Goal: Task Accomplishment & Management: Manage account settings

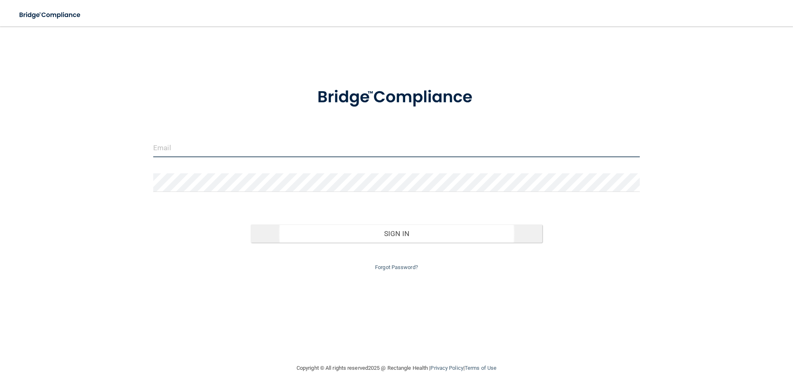
type input "[EMAIL_ADDRESS][DOMAIN_NAME]"
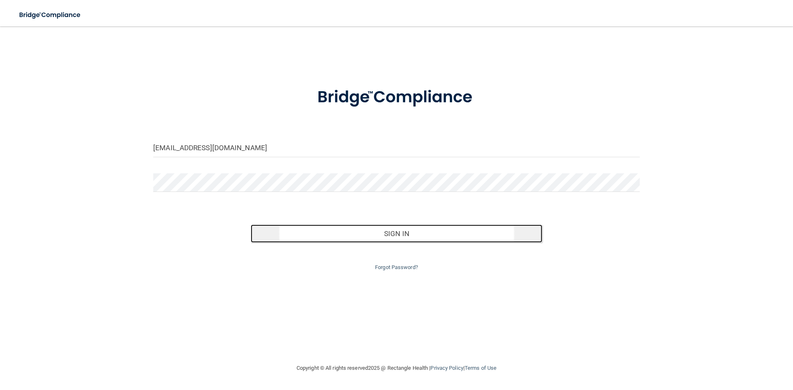
click at [473, 236] on button "Sign In" at bounding box center [397, 234] width 292 height 18
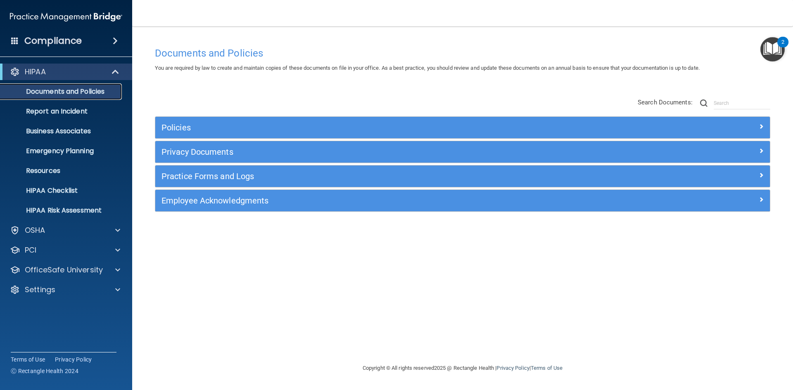
click at [41, 93] on p "Documents and Policies" at bounding box center [61, 92] width 113 height 8
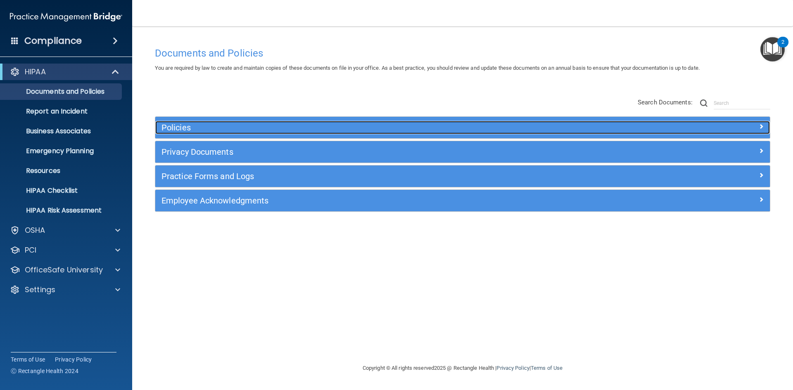
click at [191, 129] on h5 "Policies" at bounding box center [386, 127] width 449 height 9
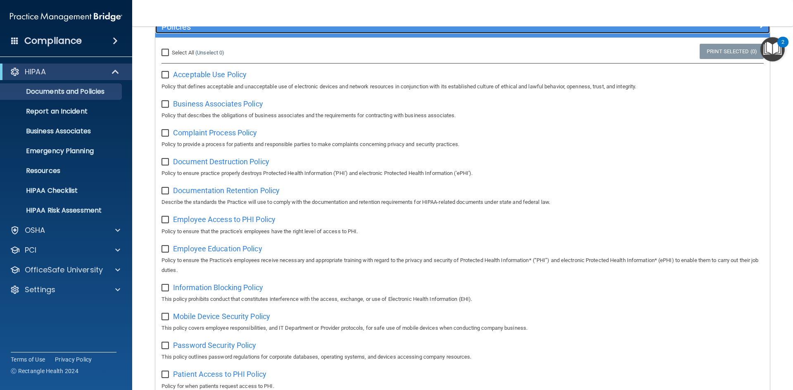
scroll to position [165, 0]
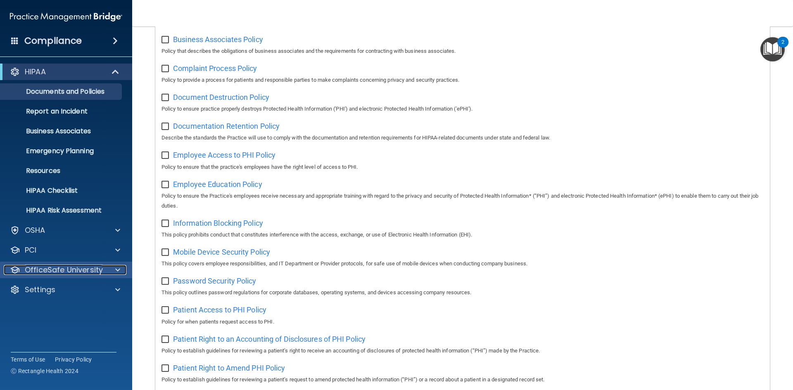
click at [104, 271] on div "OfficeSafe University" at bounding box center [55, 270] width 102 height 10
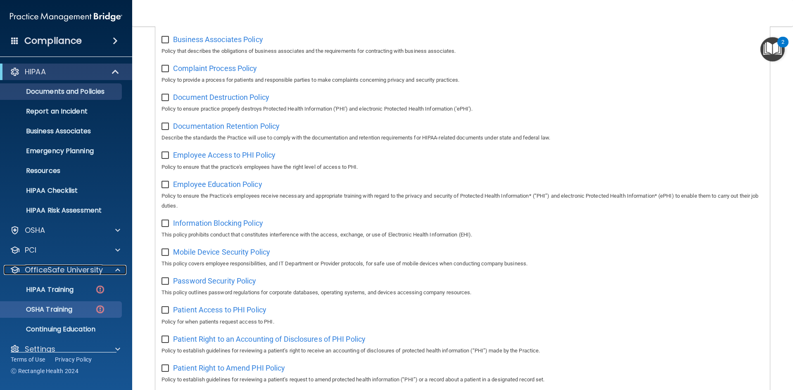
scroll to position [12, 0]
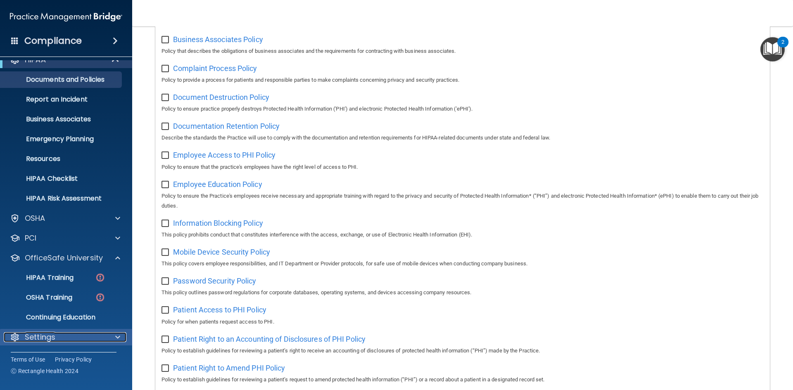
click at [64, 340] on div "Settings" at bounding box center [55, 338] width 102 height 10
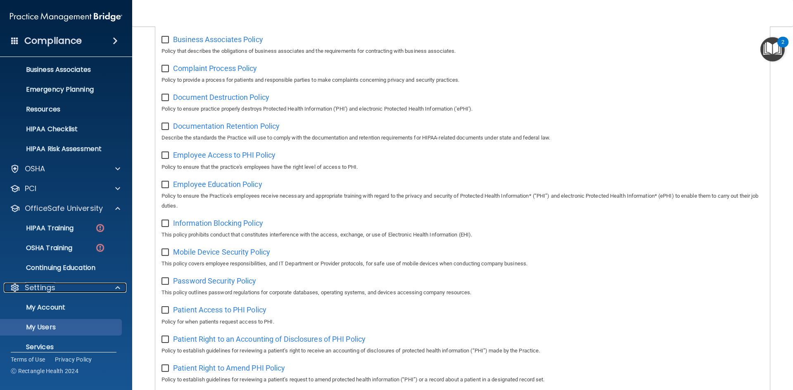
scroll to position [91, 0]
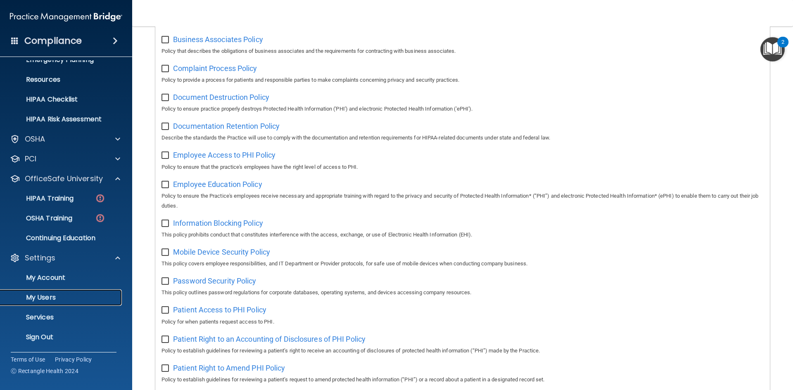
click at [44, 303] on link "My Users" at bounding box center [57, 298] width 130 height 17
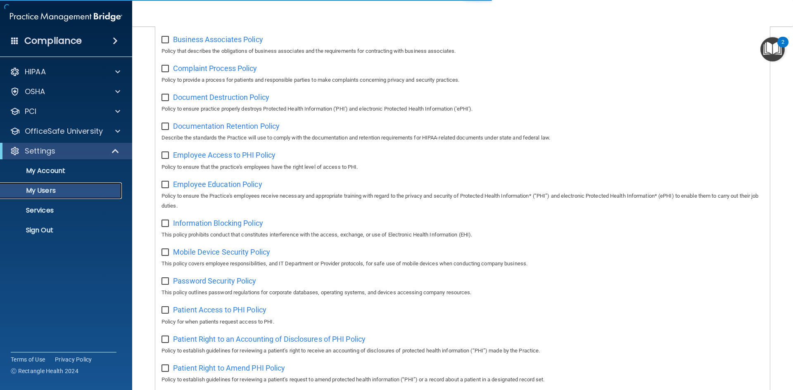
select select "20"
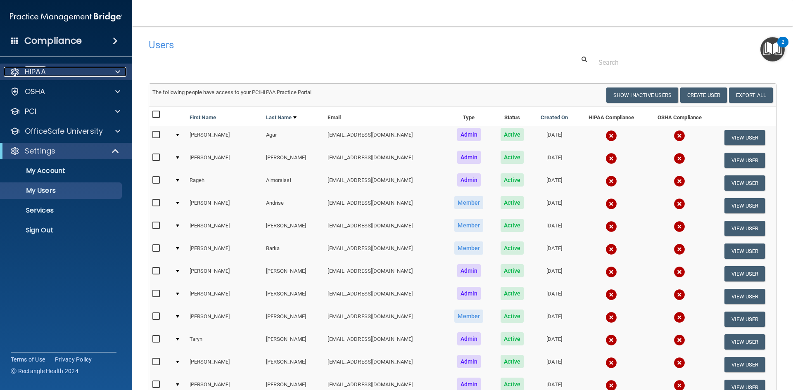
click at [94, 68] on div "HIPAA" at bounding box center [55, 72] width 102 height 10
